Goal: Check status: Check status

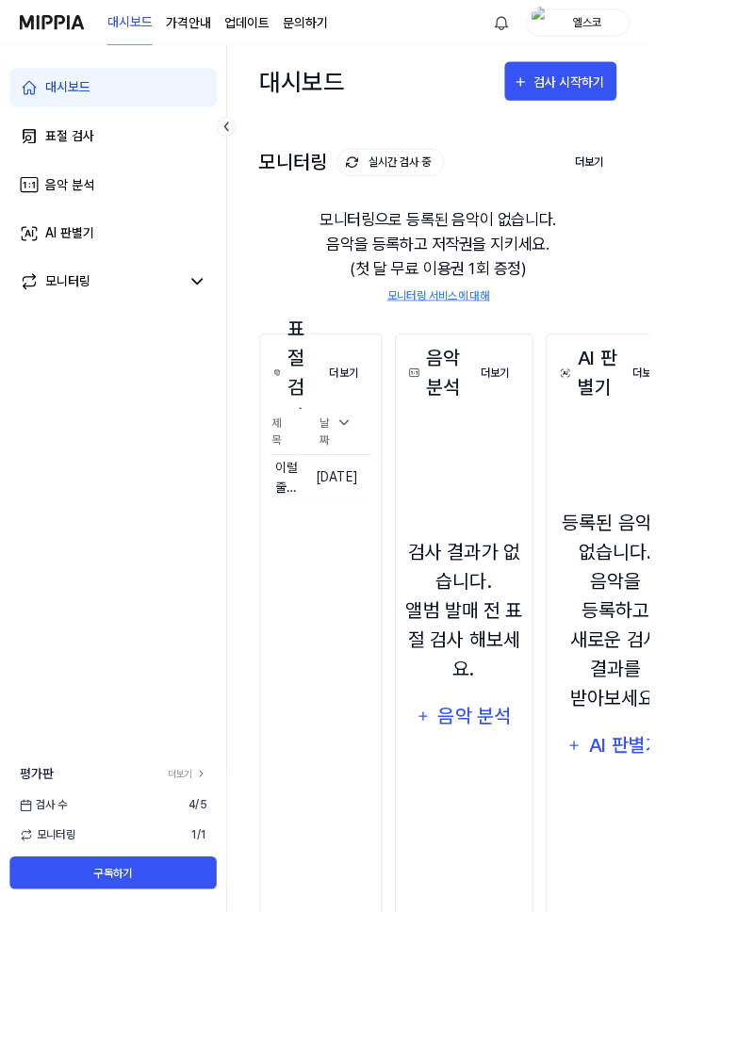
click at [394, 546] on td "[DATE]" at bounding box center [390, 556] width 83 height 54
click at [0, 0] on button "이동하기" at bounding box center [0, 0] width 0 height 0
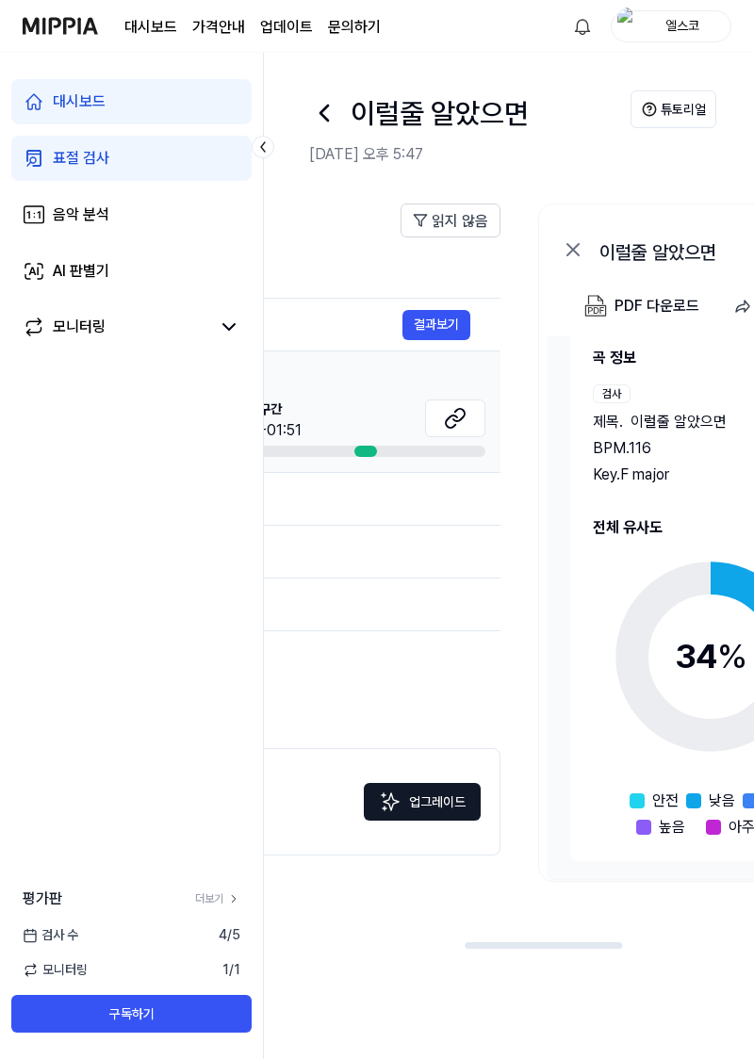
scroll to position [0, 622]
click at [622, 309] on div "PDF 다운로드" at bounding box center [657, 306] width 85 height 24
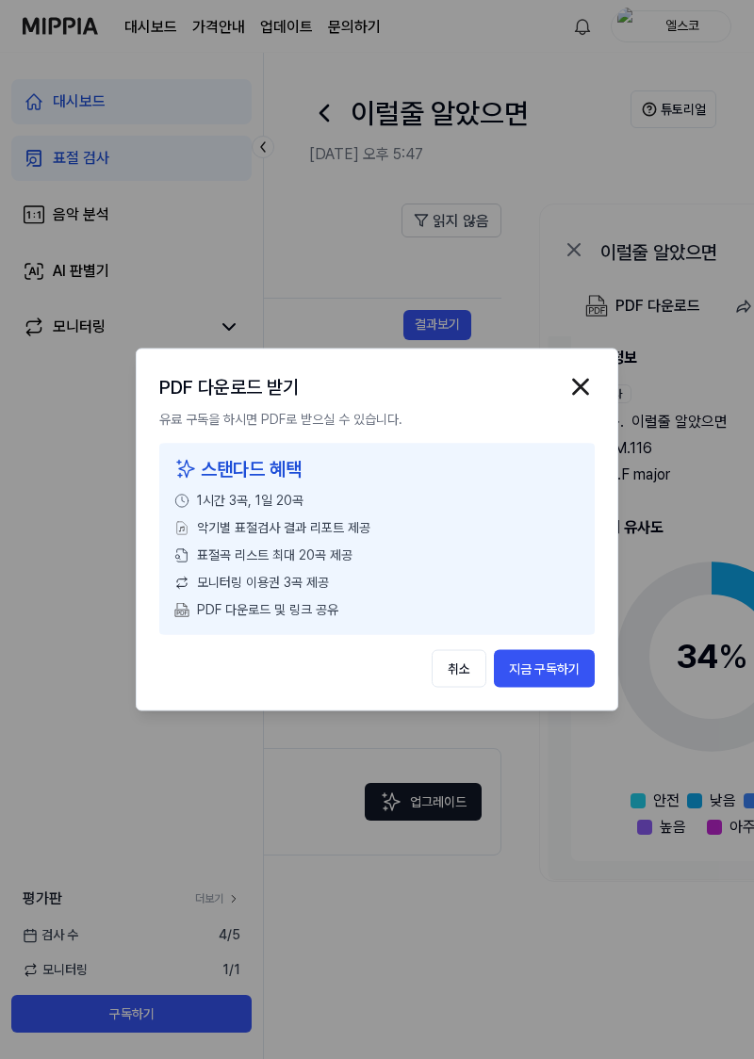
click at [594, 383] on img "button" at bounding box center [580, 387] width 28 height 28
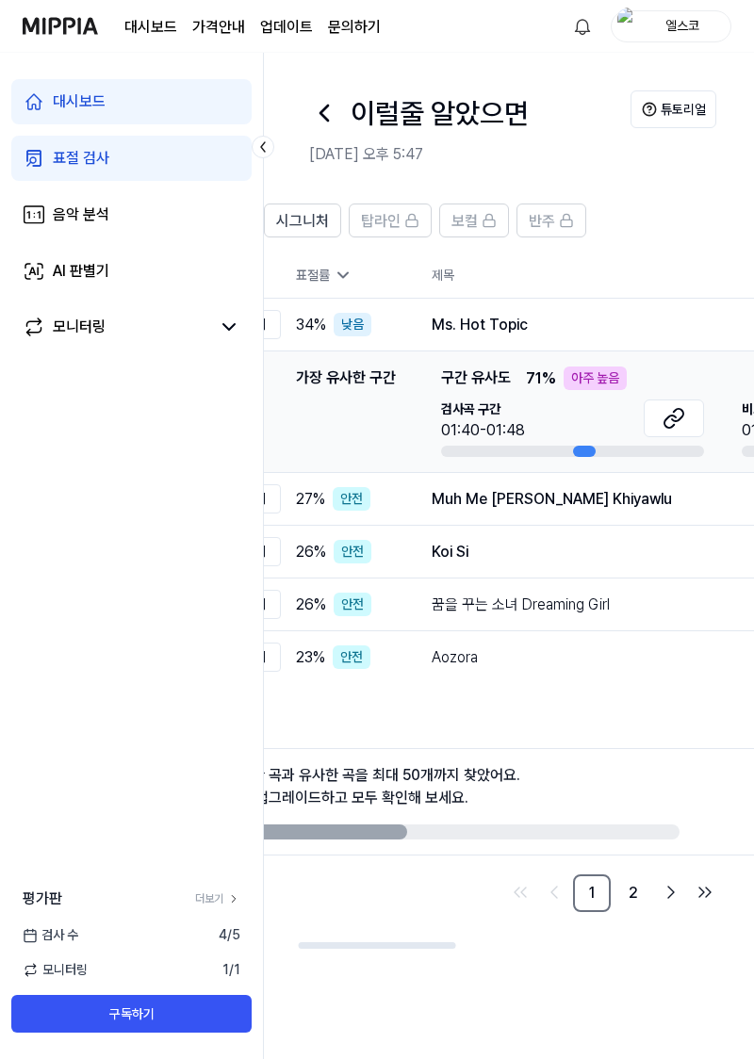
scroll to position [0, 119]
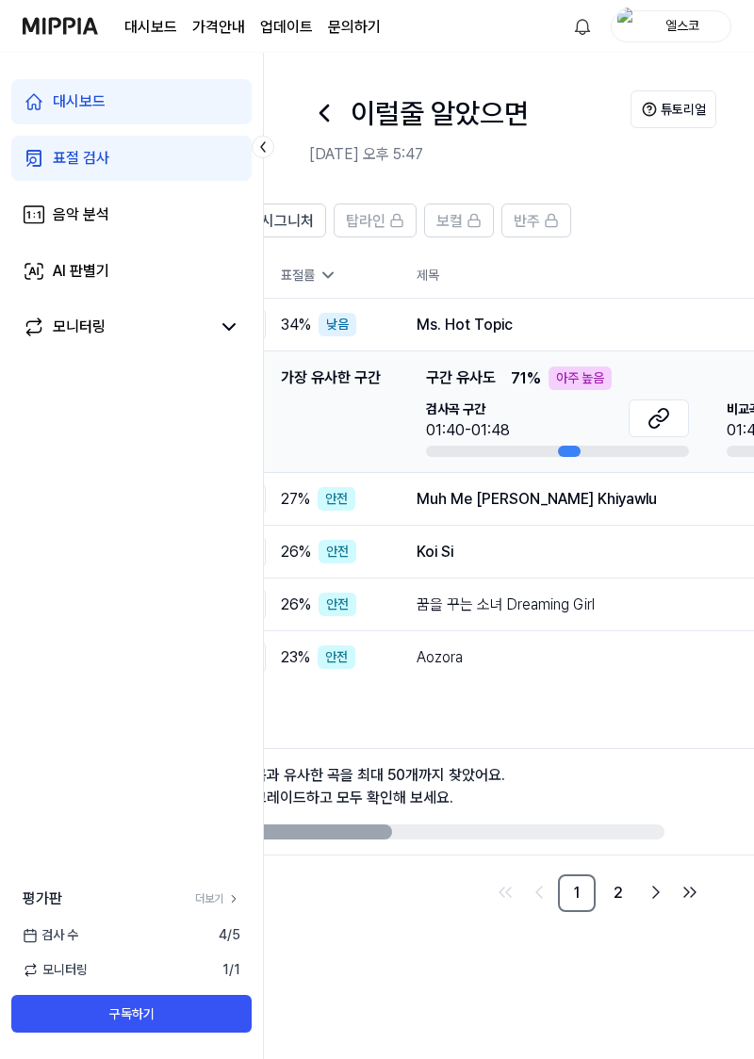
click at [613, 890] on link "2" at bounding box center [618, 893] width 38 height 38
